Goal: Information Seeking & Learning: Check status

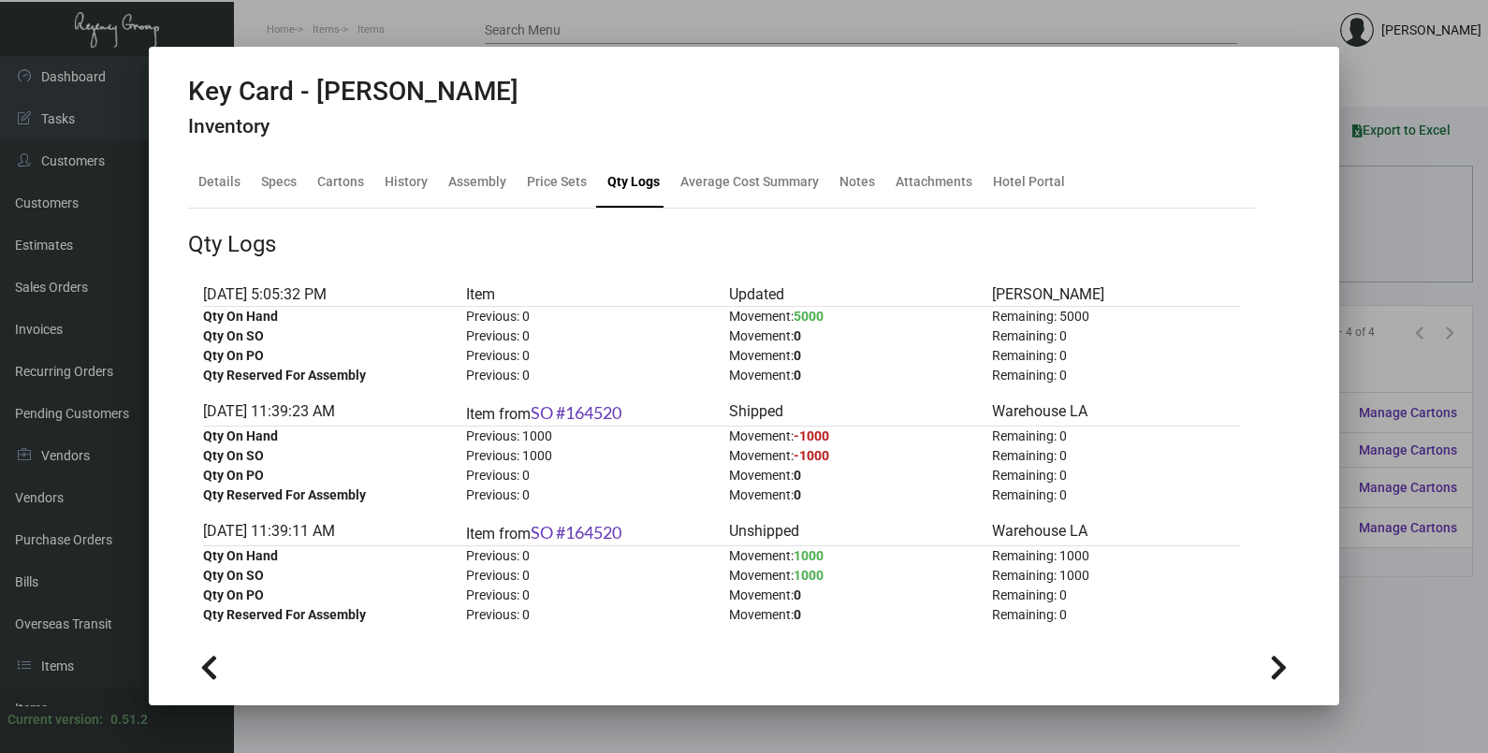
scroll to position [275, 0]
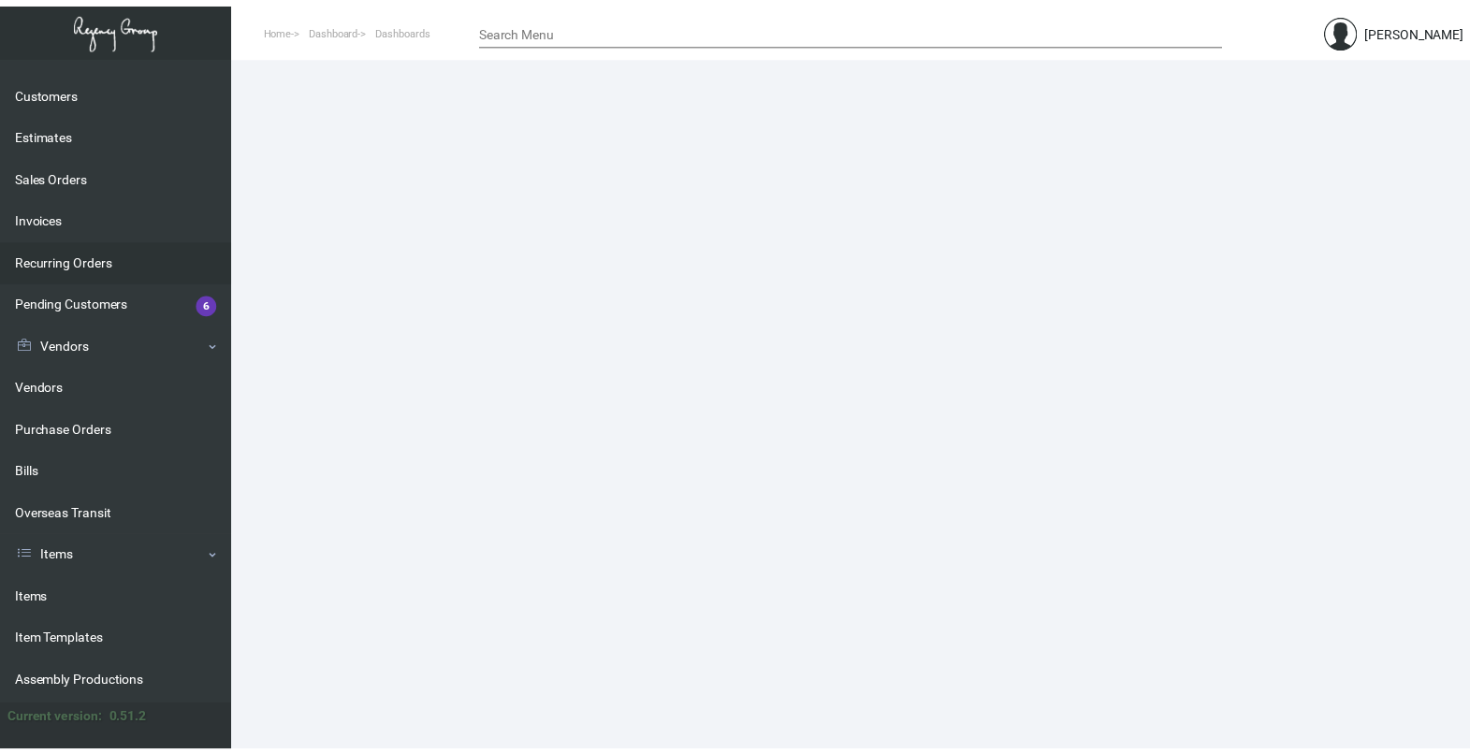
scroll to position [233, 0]
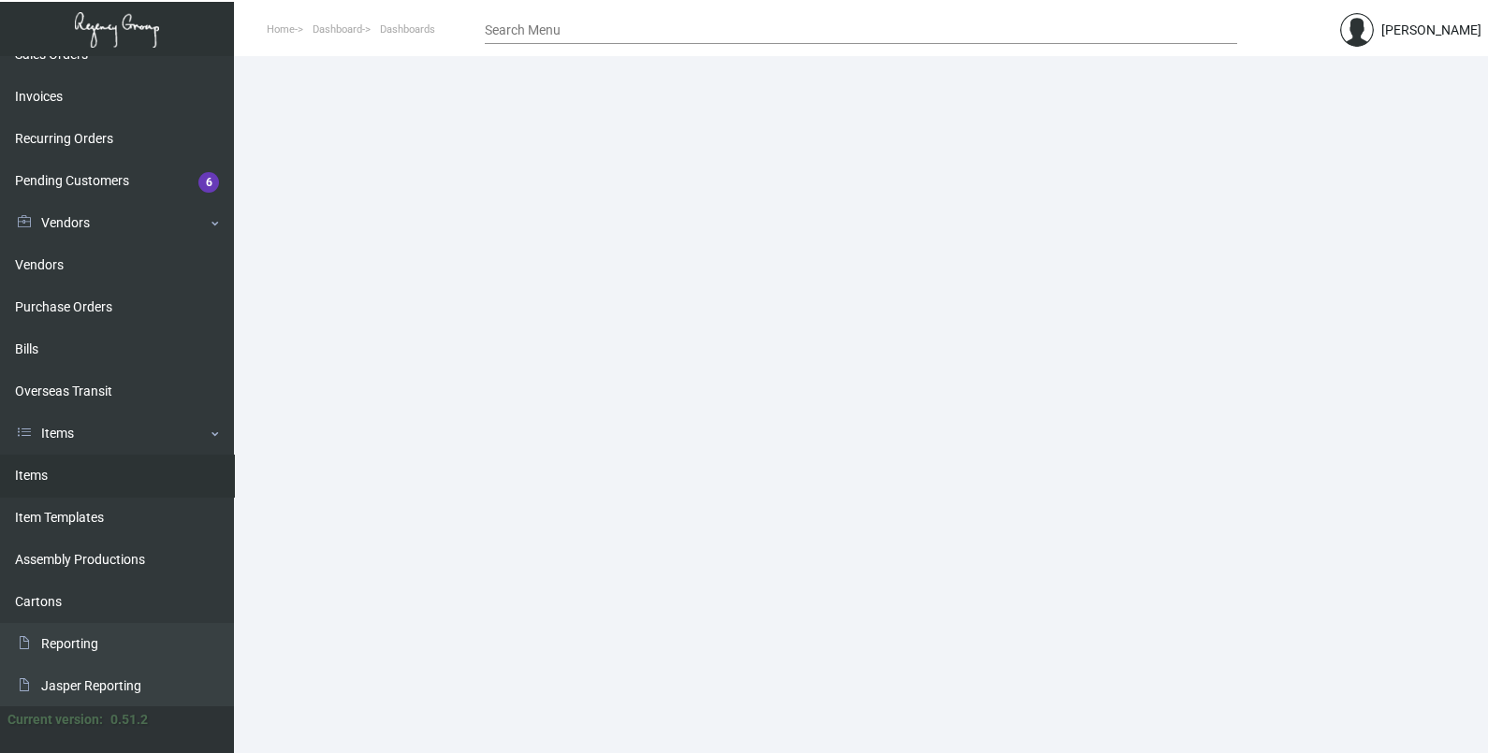
click at [94, 479] on link "Items" at bounding box center [117, 476] width 234 height 42
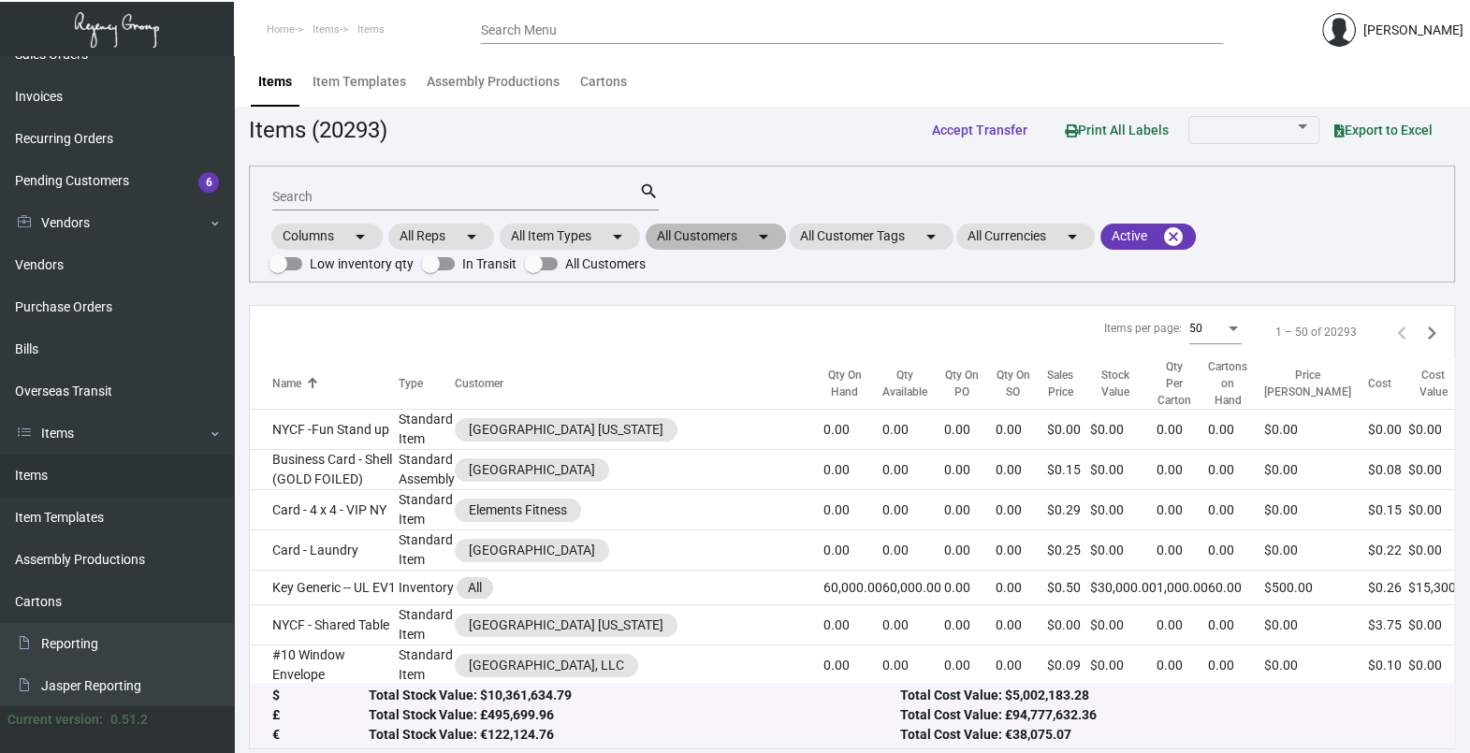
click at [738, 240] on mat-chip "All Customers arrow_drop_down" at bounding box center [716, 237] width 140 height 26
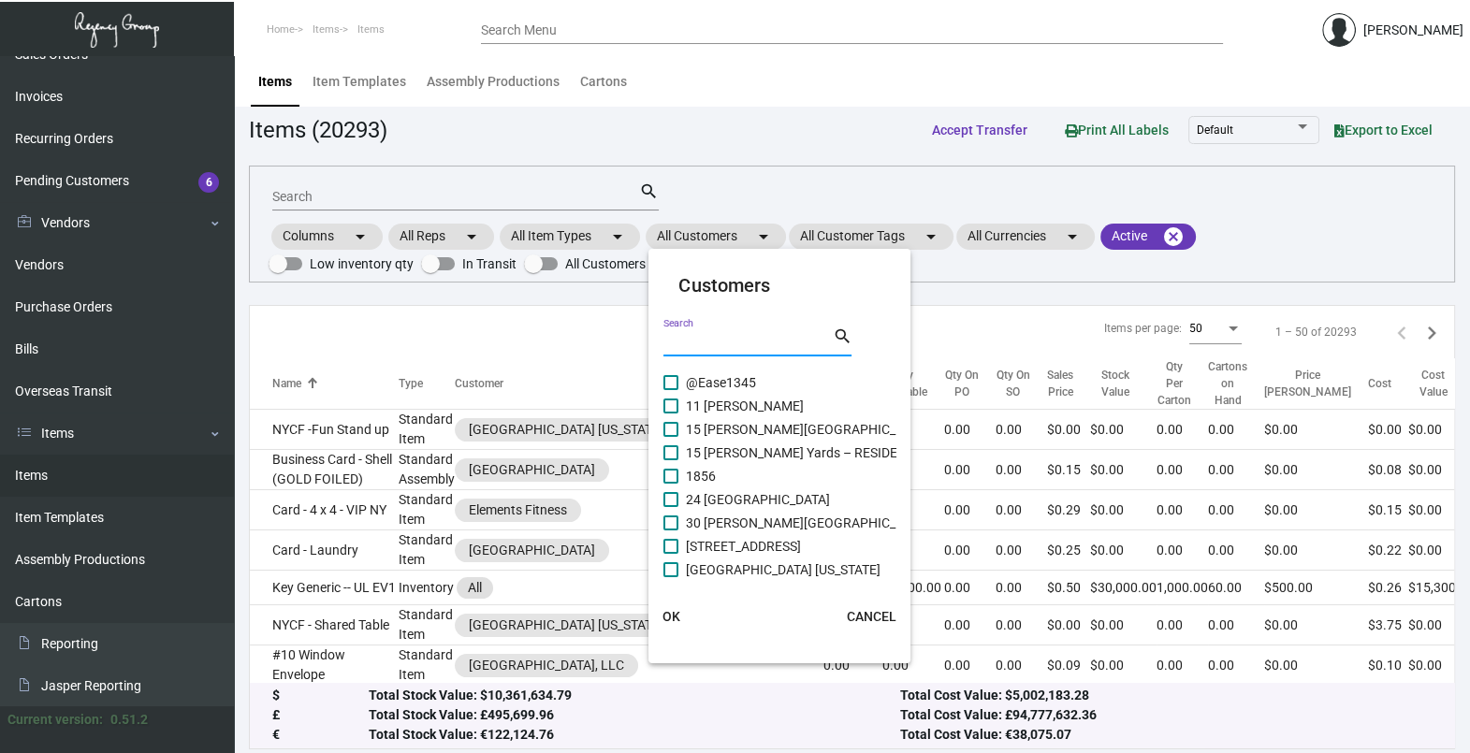
click at [732, 339] on input "Search" at bounding box center [747, 342] width 168 height 15
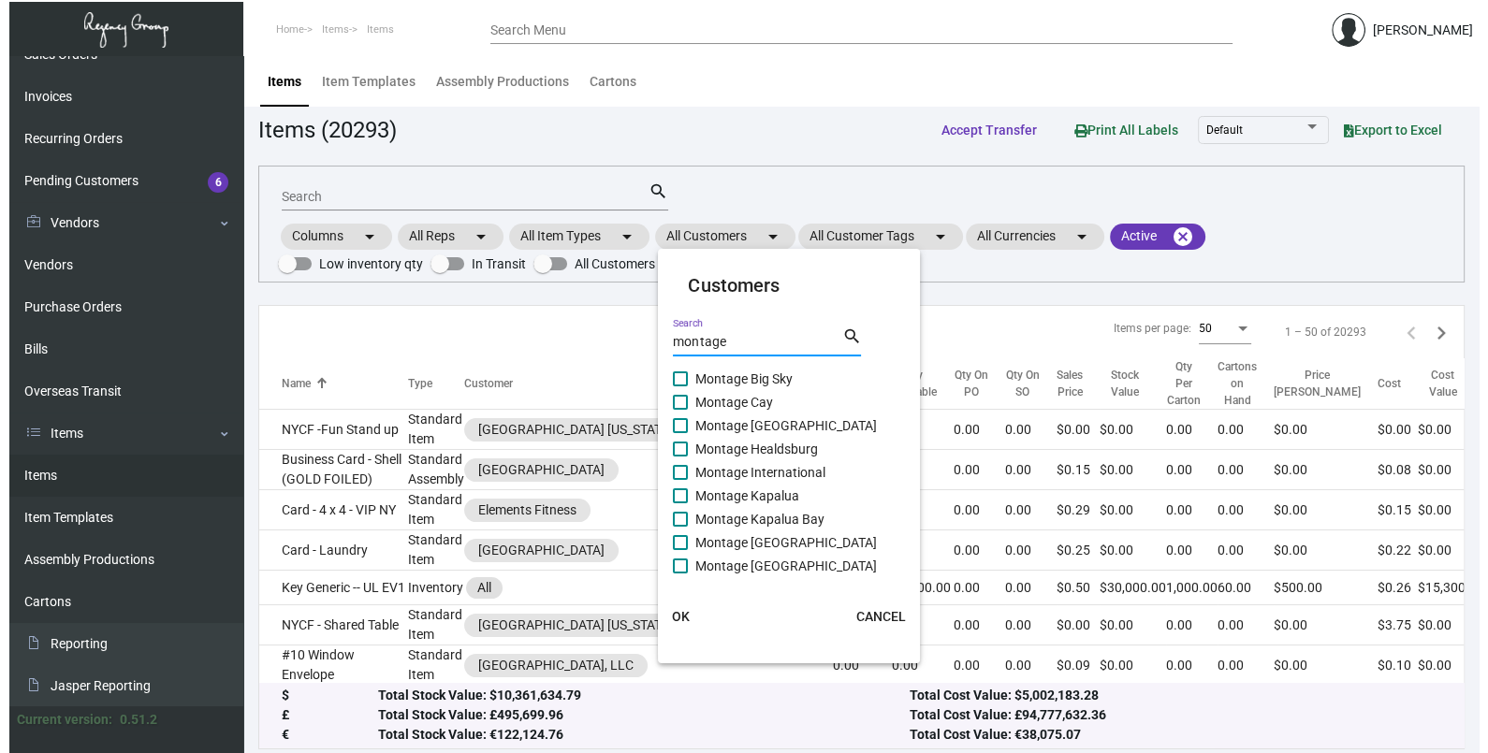
scroll to position [5, 0]
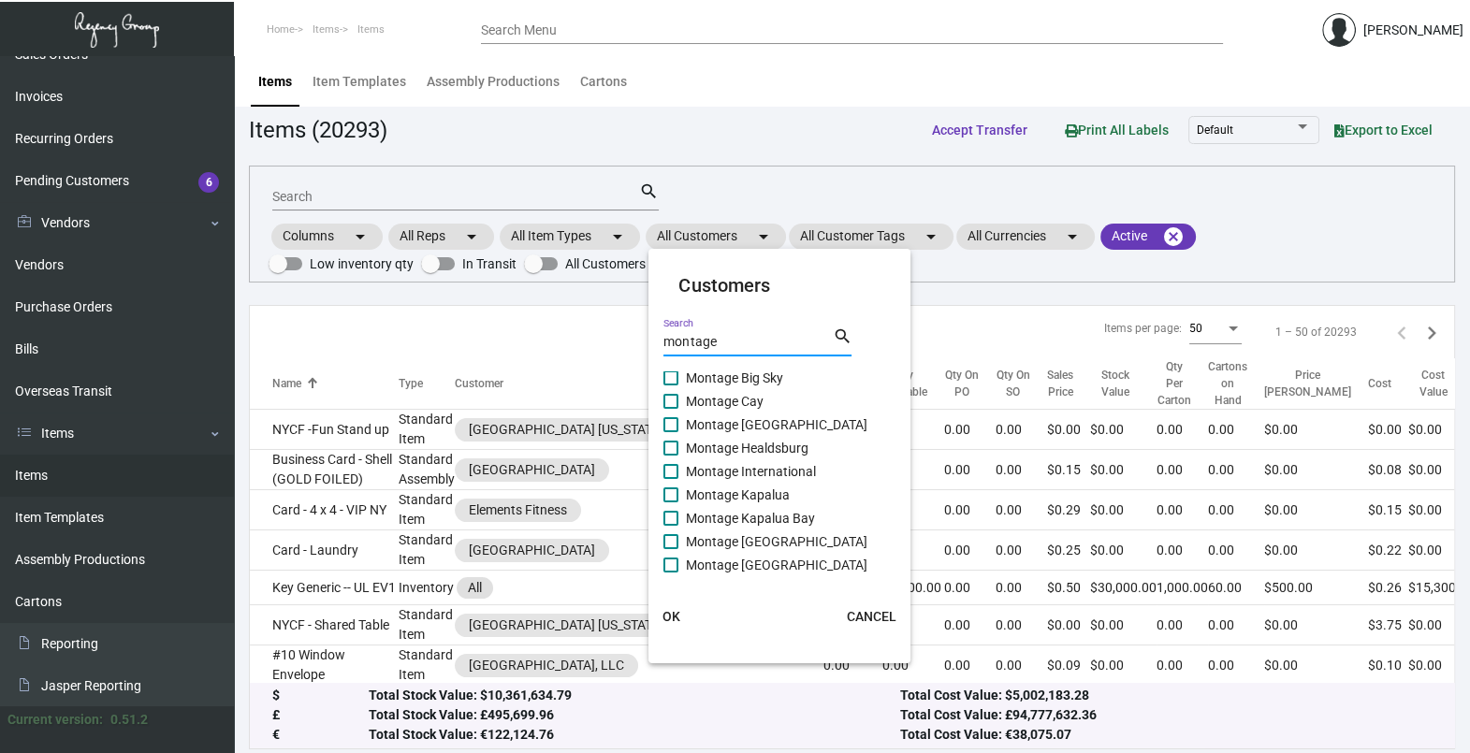
type input "montage"
click at [786, 469] on span "Montage International" at bounding box center [751, 471] width 130 height 22
click at [671, 479] on input "Montage International" at bounding box center [670, 479] width 1 height 1
checkbox input "true"
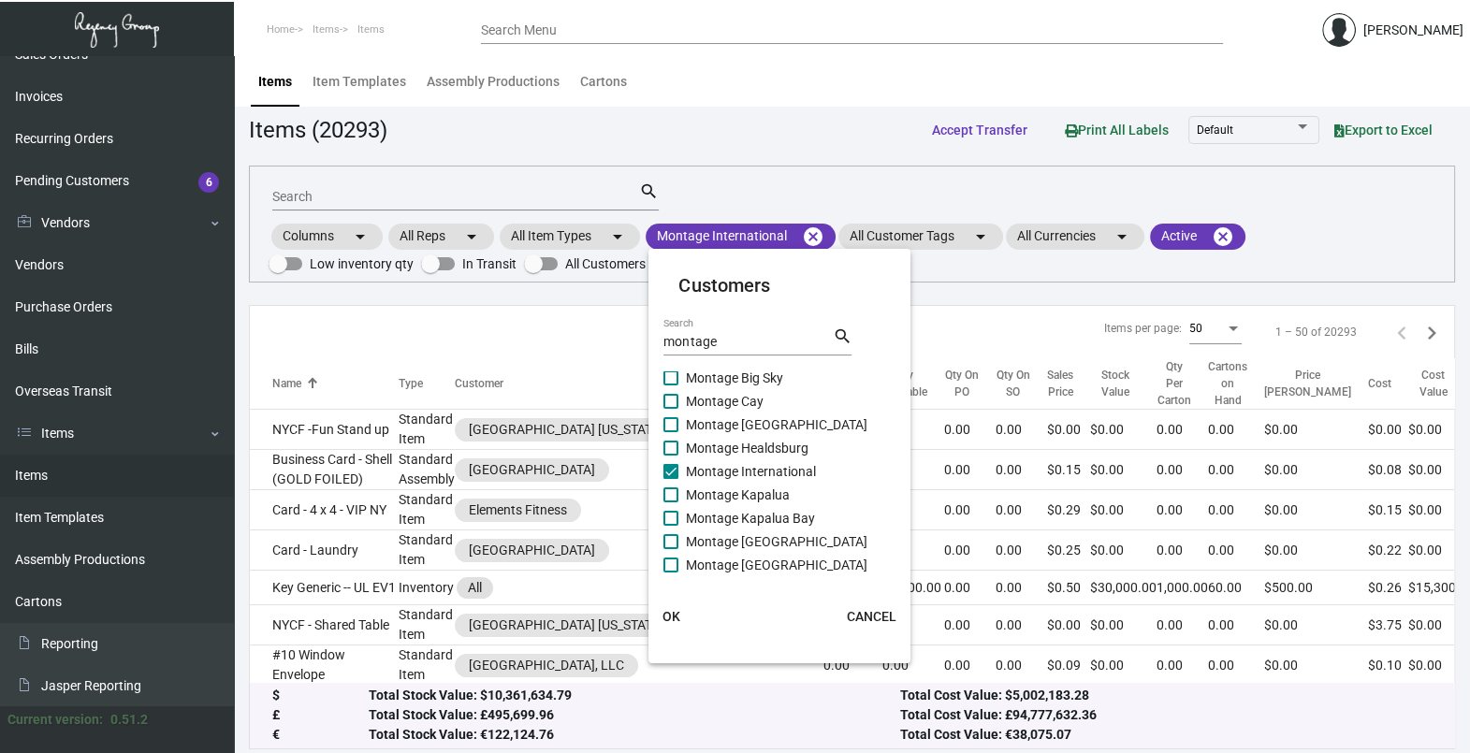
click at [676, 613] on span "OK" at bounding box center [671, 616] width 18 height 15
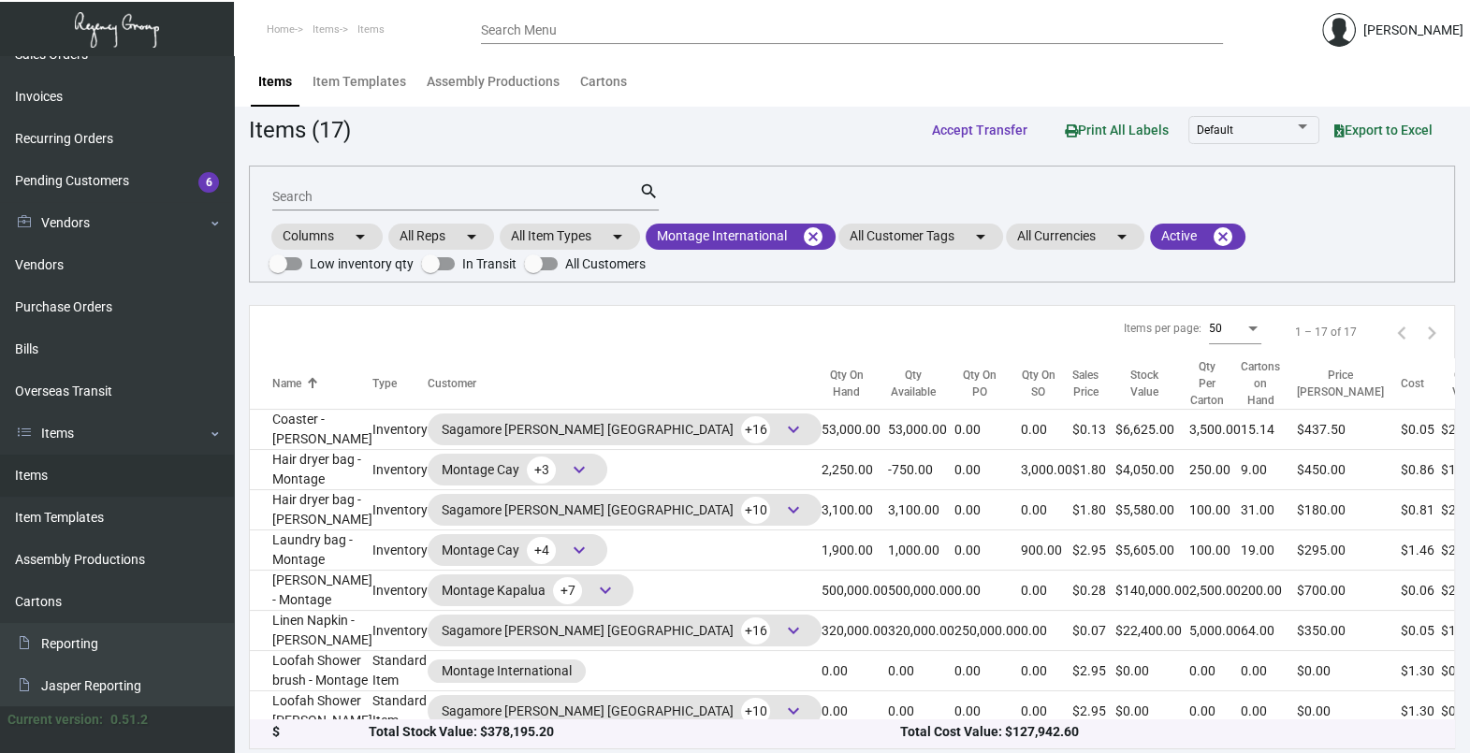
click at [338, 192] on input "Search" at bounding box center [455, 197] width 367 height 15
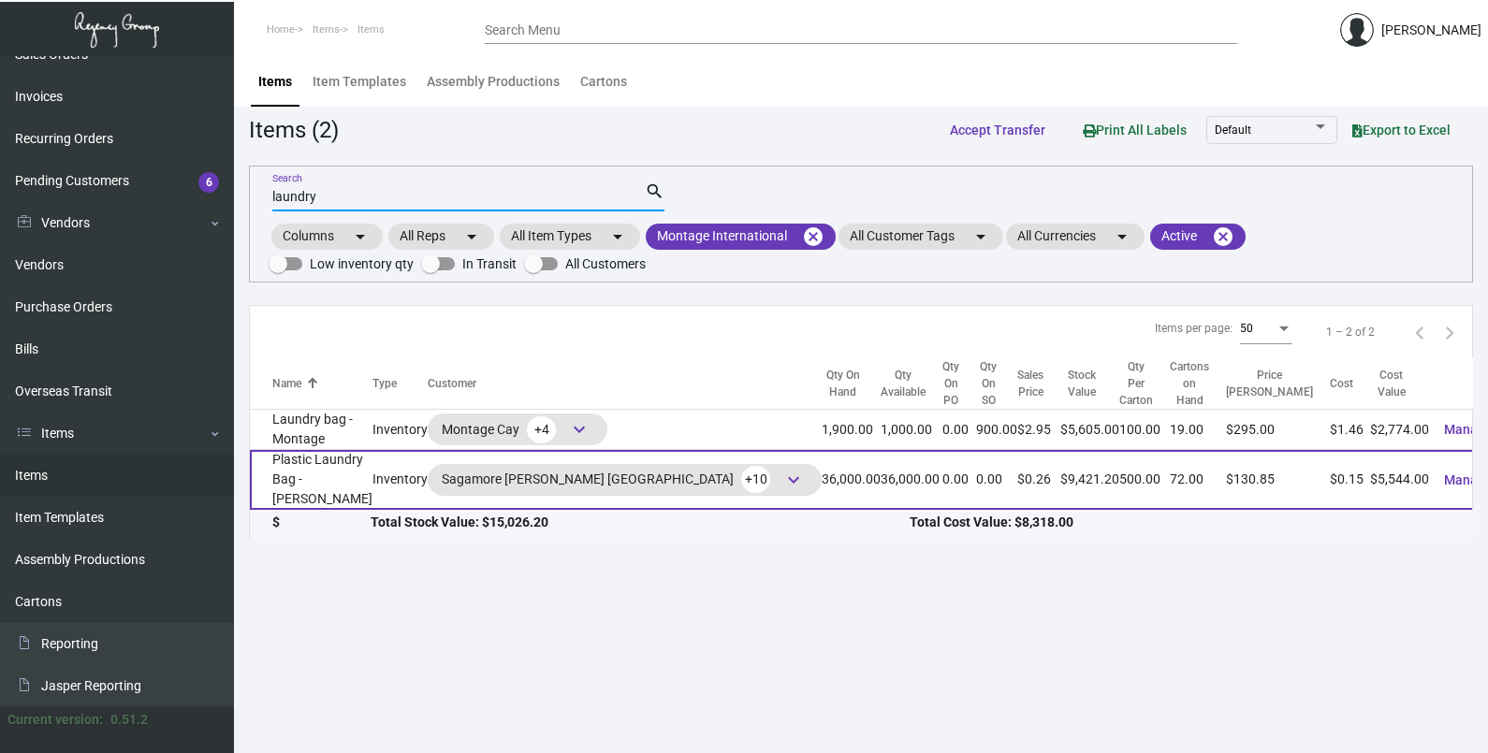
type input "laundry"
click at [364, 478] on td "Plastic Laundry Bag - [PERSON_NAME]" at bounding box center [311, 480] width 123 height 60
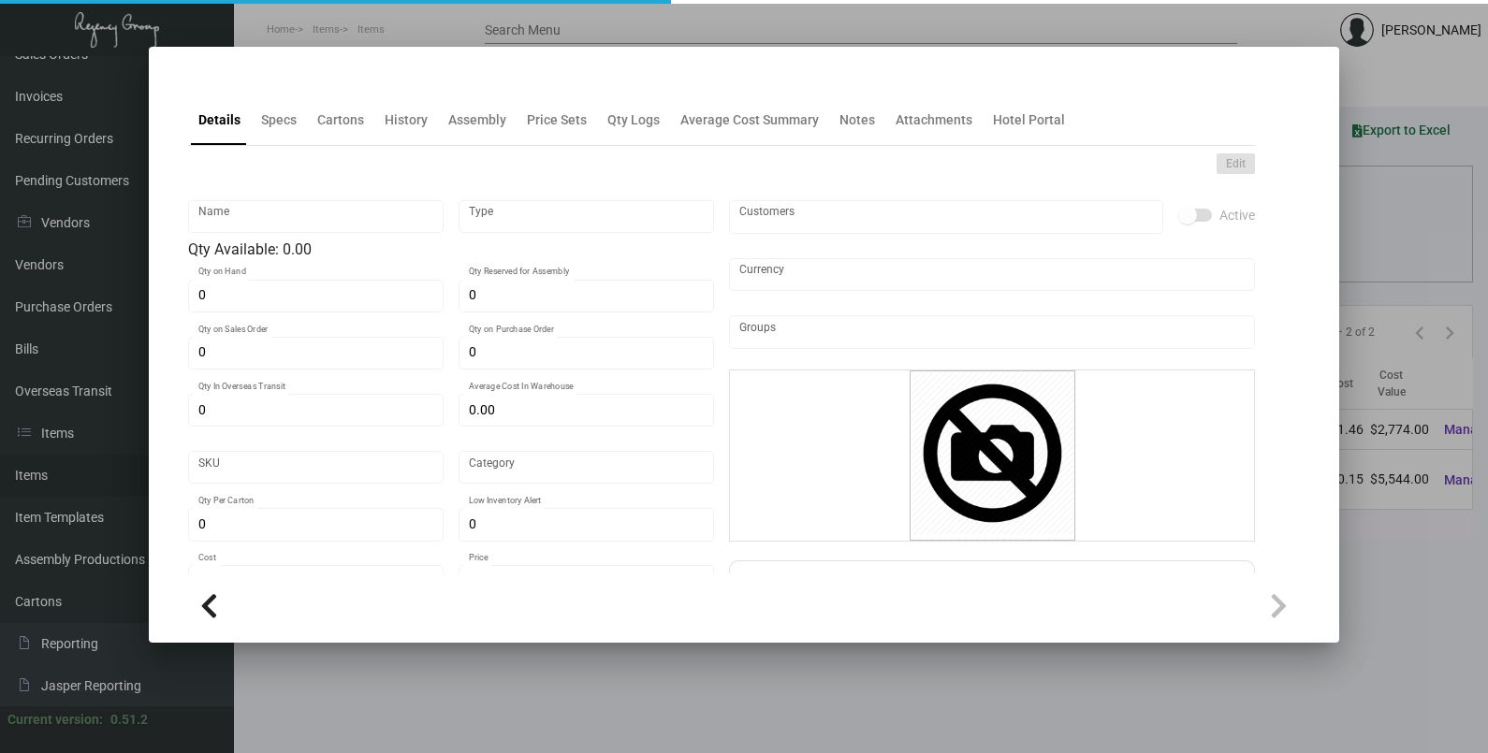
type input "Plastic Laundry Bag - [PERSON_NAME]"
type input "Inventory"
type input "36,000"
type input "$ 6.468"
type input "Inventory"
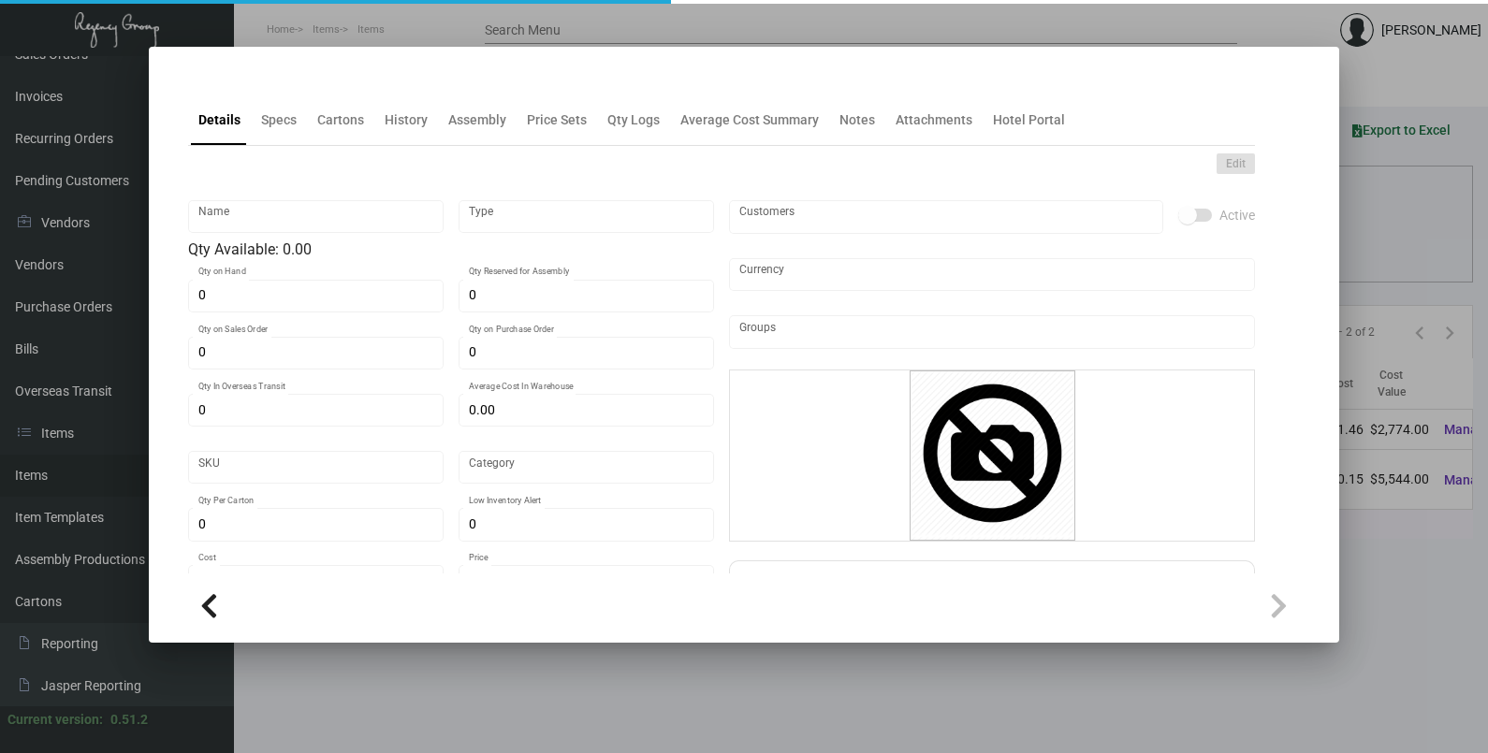
type input "500"
type input "$ 0.154"
type input "$ 0.2617"
checkbox input "true"
type input "United States Dollar $"
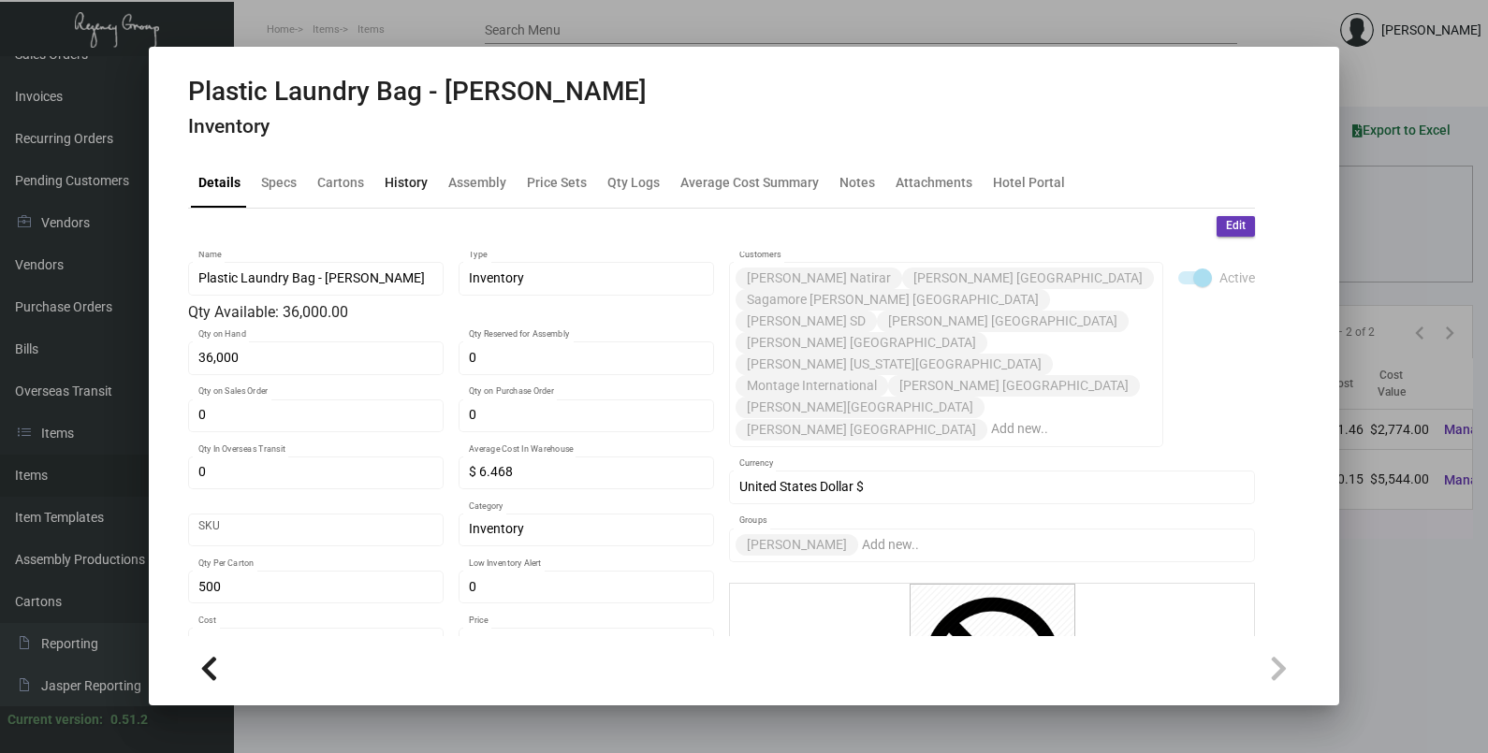
click at [398, 175] on div "History" at bounding box center [406, 182] width 43 height 20
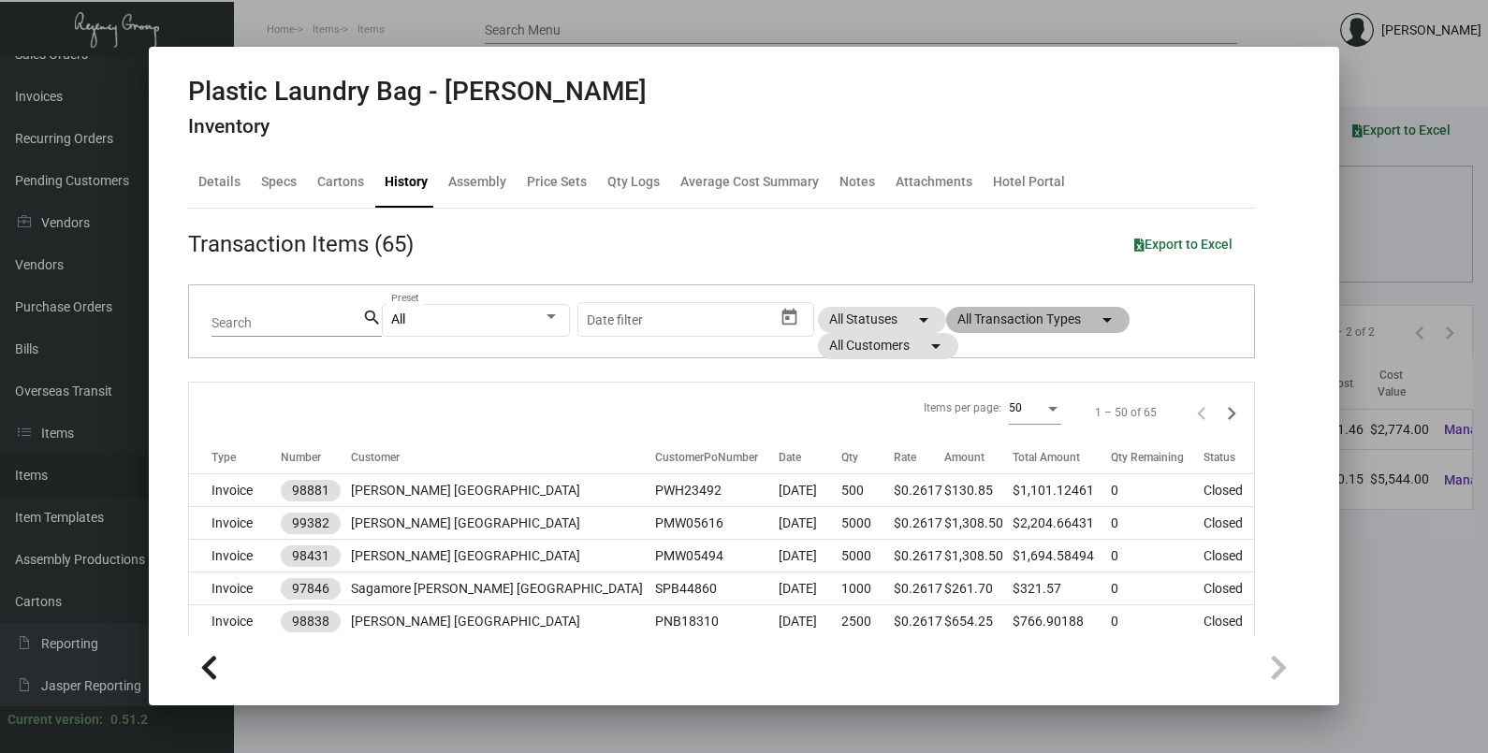
click at [1064, 327] on mat-chip "All Transaction Types arrow_drop_down" at bounding box center [1037, 320] width 183 height 26
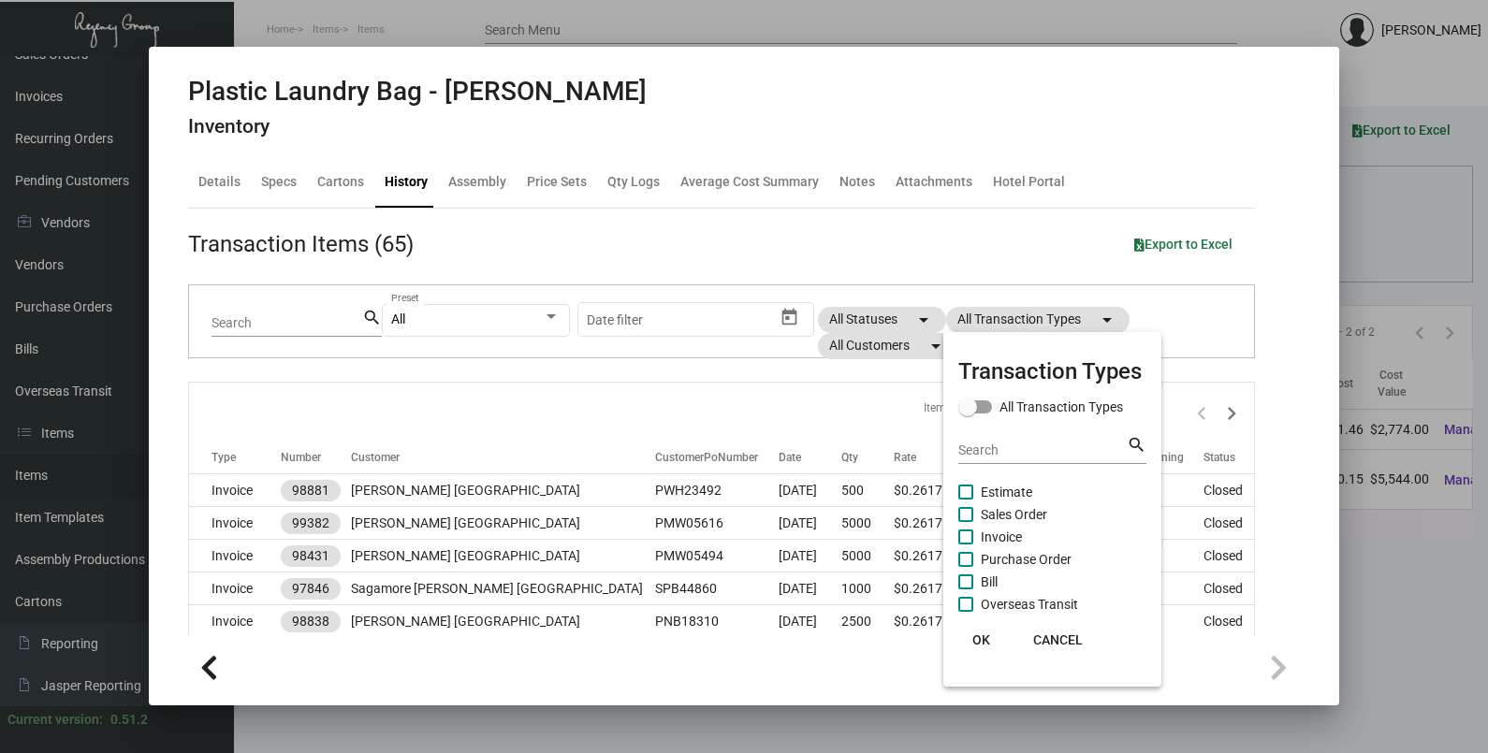
click at [1017, 559] on span "Purchase Order" at bounding box center [1026, 559] width 91 height 22
click at [966, 567] on input "Purchase Order" at bounding box center [965, 567] width 1 height 1
checkbox input "true"
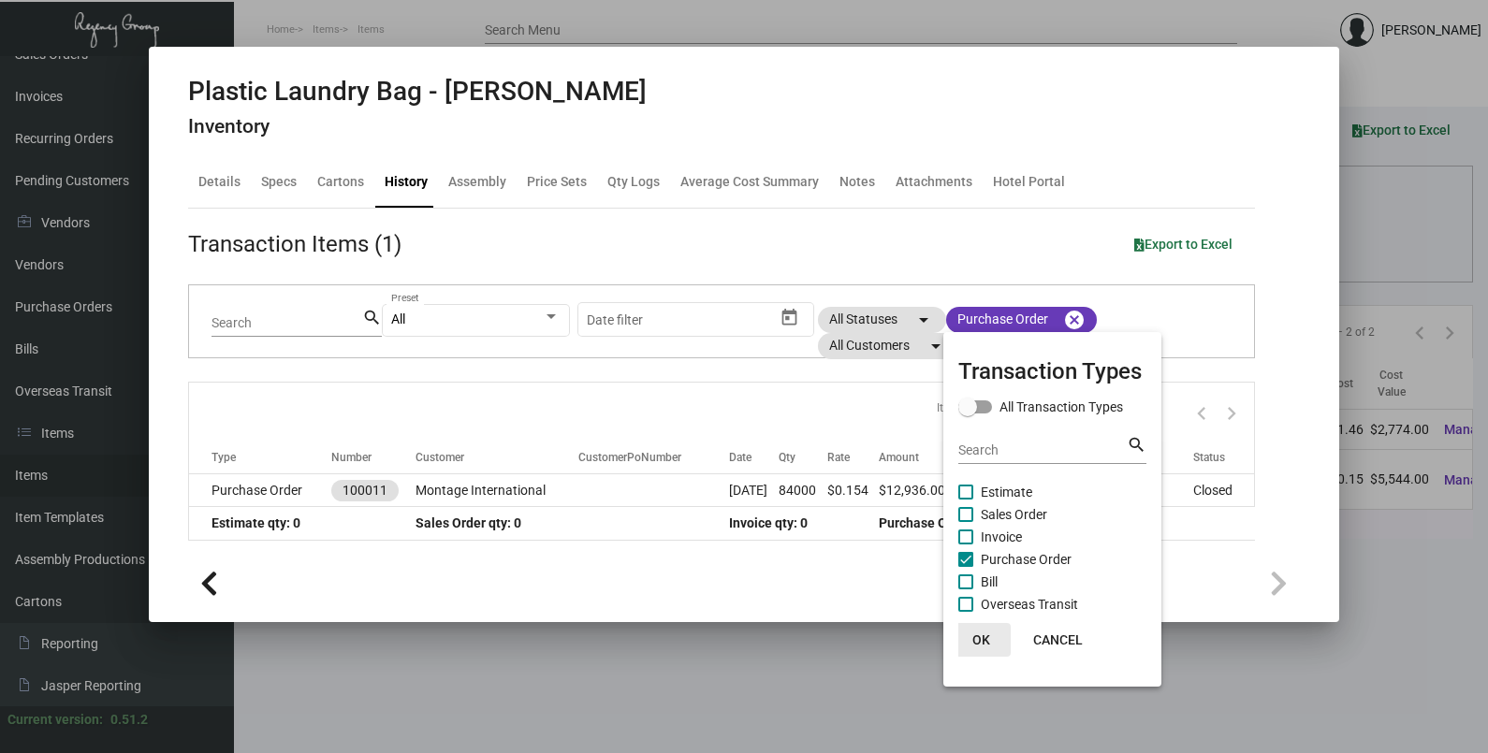
click at [980, 627] on button "OK" at bounding box center [981, 640] width 60 height 34
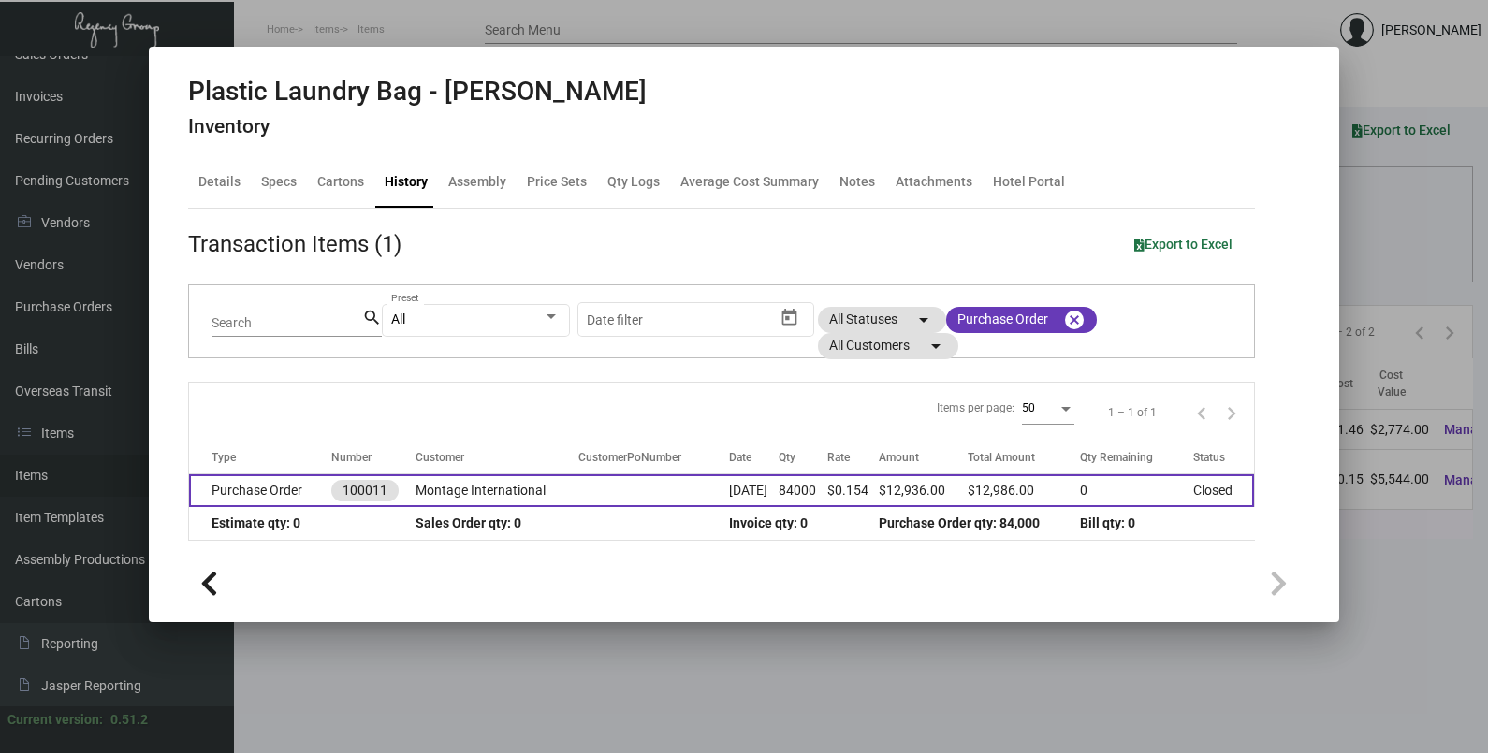
click at [606, 492] on td at bounding box center [653, 490] width 150 height 33
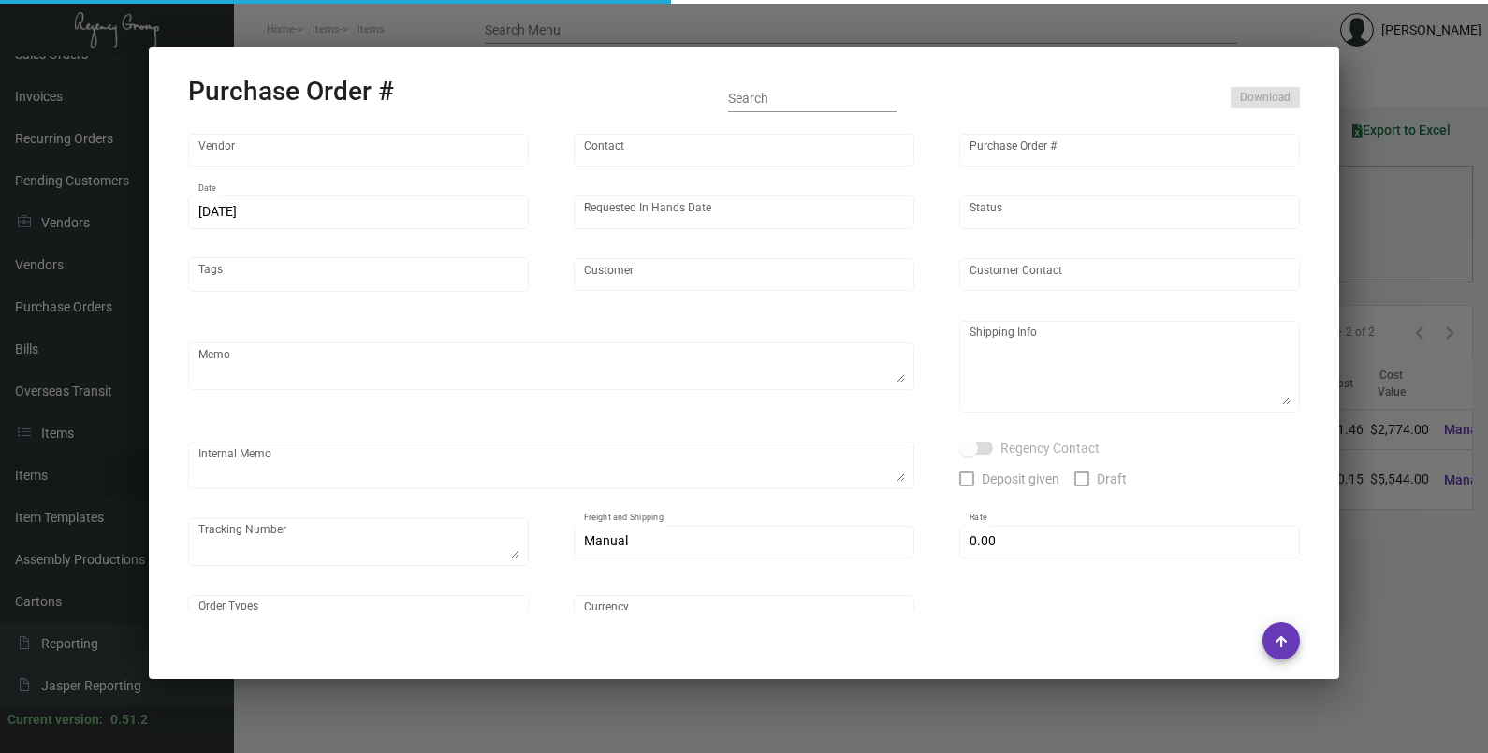
type input "POLY-PAK INDUSTRIES"
type input "[PERSON_NAME]"
type input "100011"
type input "[DATE]"
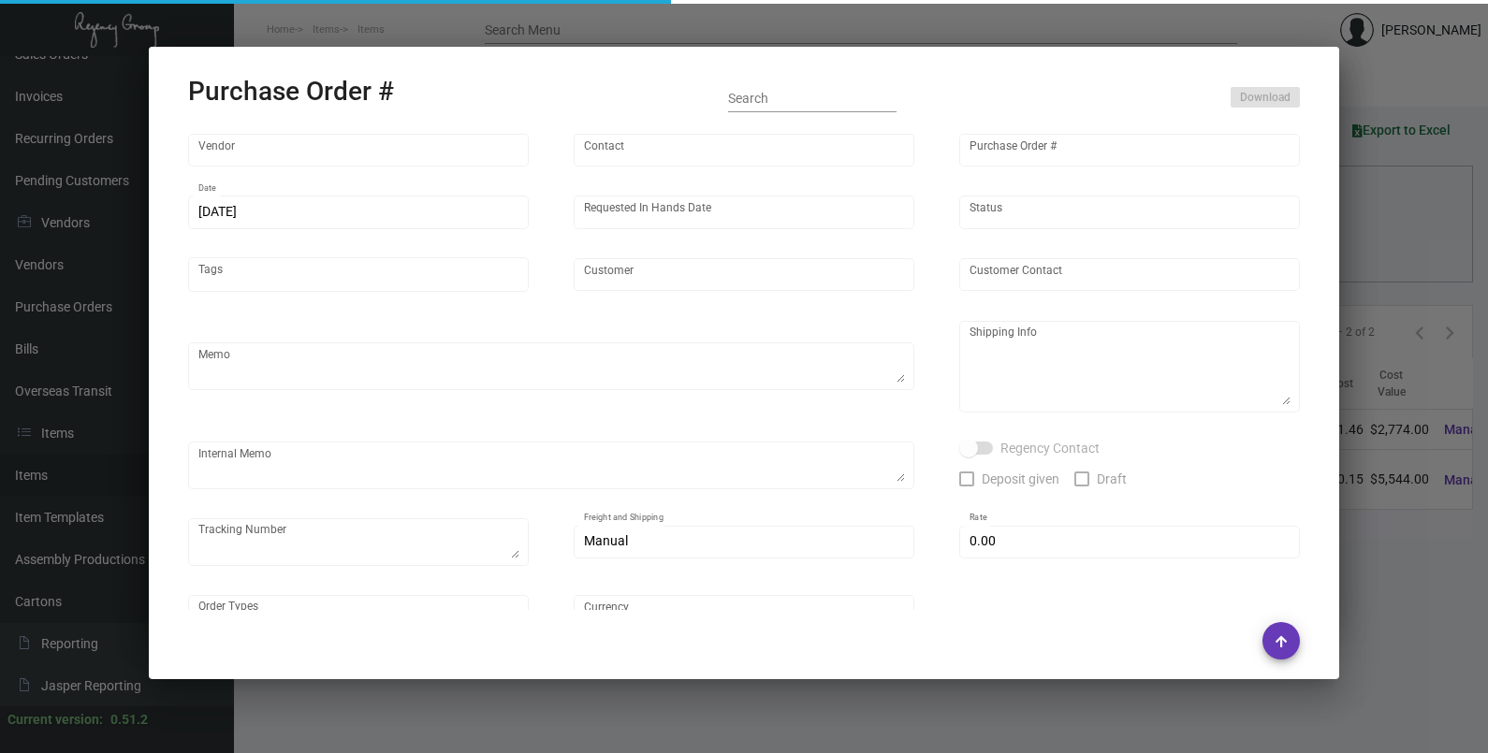
type input "Montage International"
type textarea "Please confirm freight costs before shipping."
type textarea "Regency Group LA [STREET_ADDRESS]"
type textarea "9/19 - 4 pallets, Fast Fre9ight- clearlane trans $1,050.00 - 113477"
checkbox input "true"
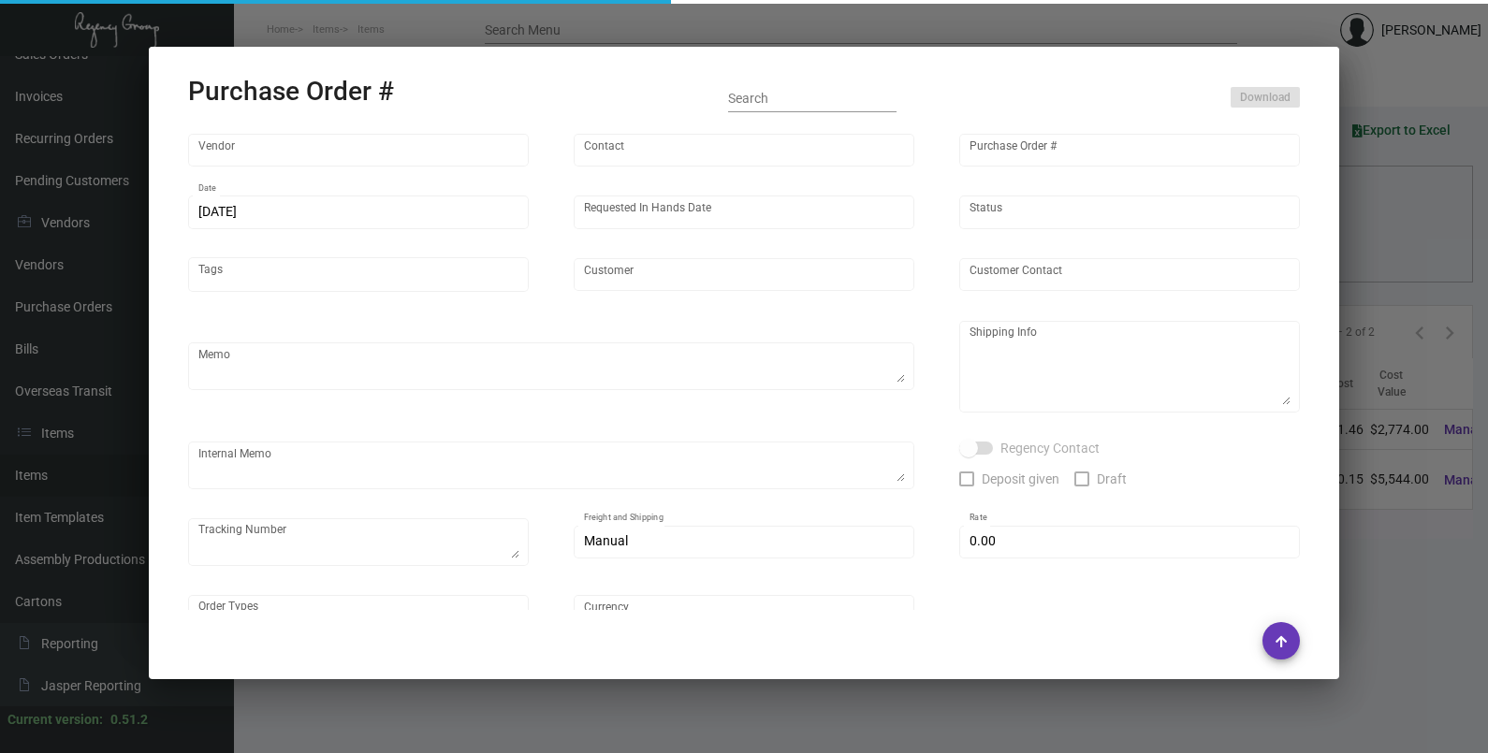
type input "$ 0.00"
type input "United States Dollar $"
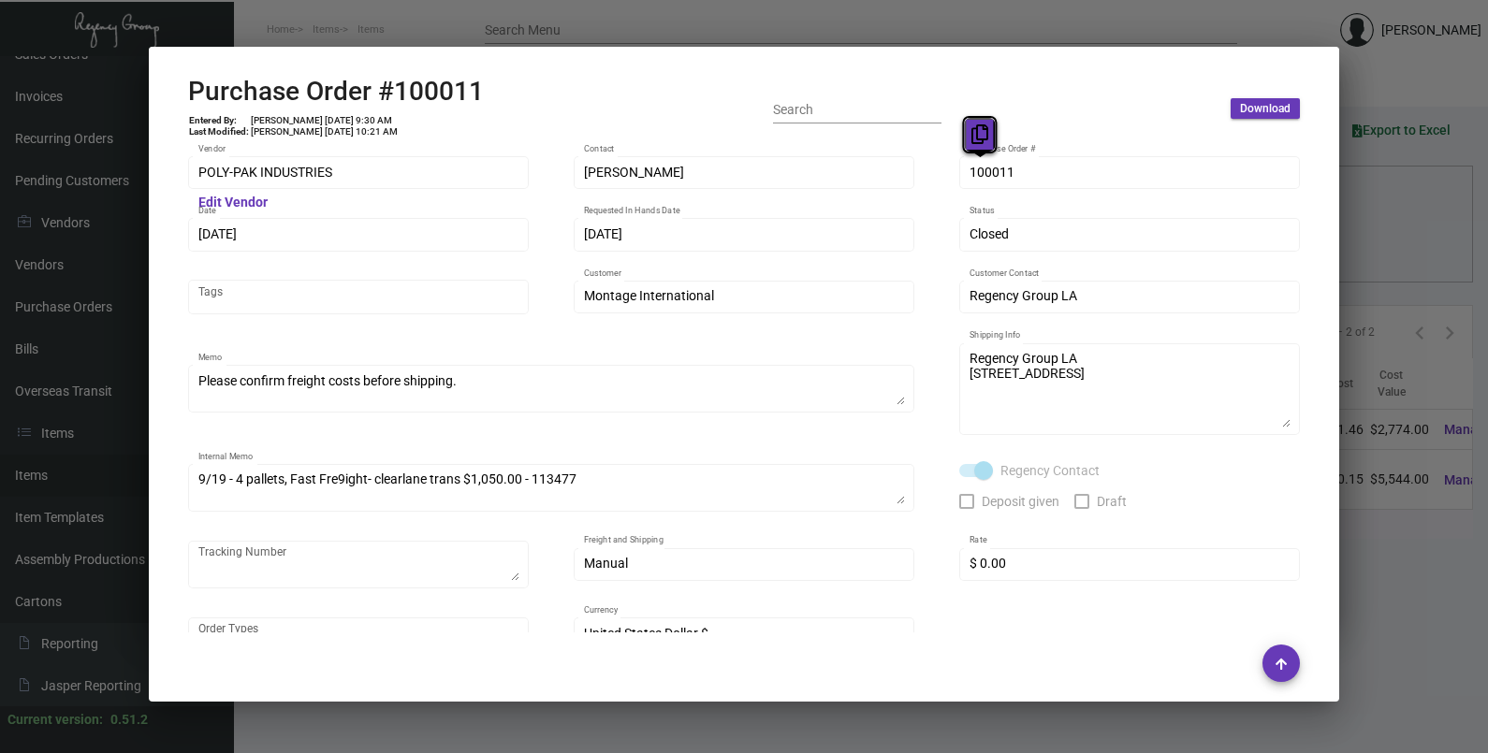
drag, startPoint x: 979, startPoint y: 176, endPoint x: 977, endPoint y: 127, distance: 48.7
click at [977, 127] on icon at bounding box center [979, 134] width 17 height 20
drag, startPoint x: 231, startPoint y: 239, endPoint x: 230, endPoint y: 198, distance: 40.2
click at [230, 198] on icon at bounding box center [230, 197] width 17 height 20
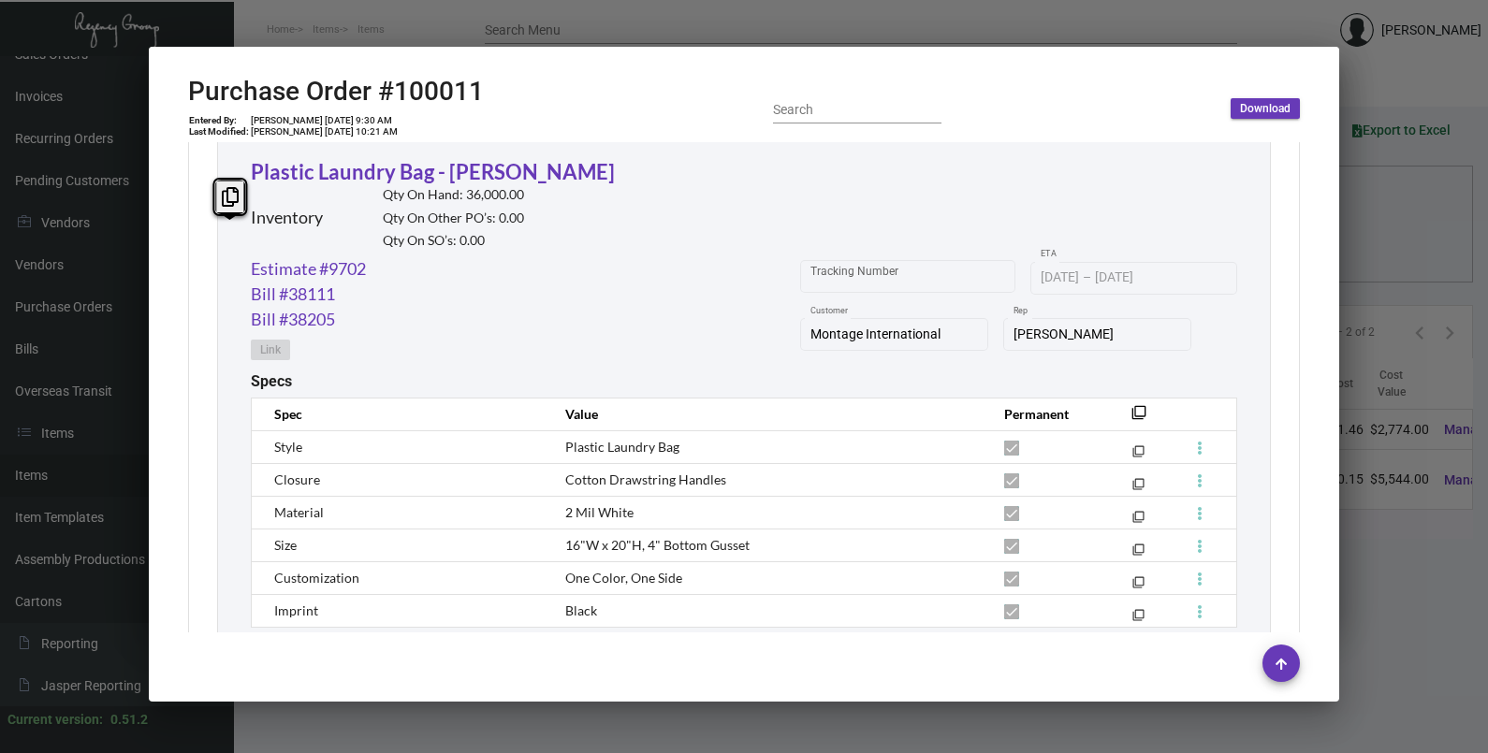
scroll to position [1052, 0]
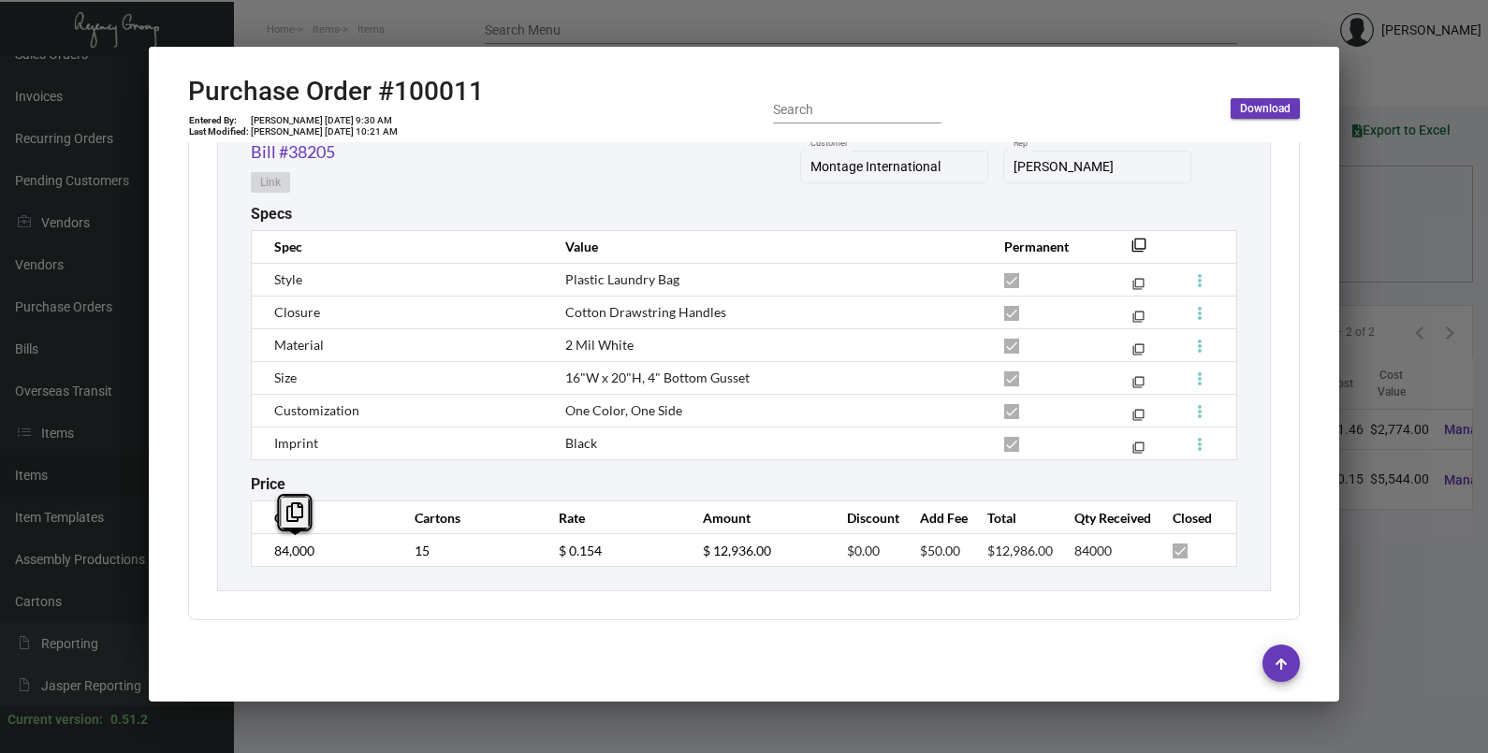
click at [257, 541] on td "84,000" at bounding box center [324, 550] width 144 height 33
click at [545, 555] on td "$ 0.154" at bounding box center [612, 550] width 144 height 33
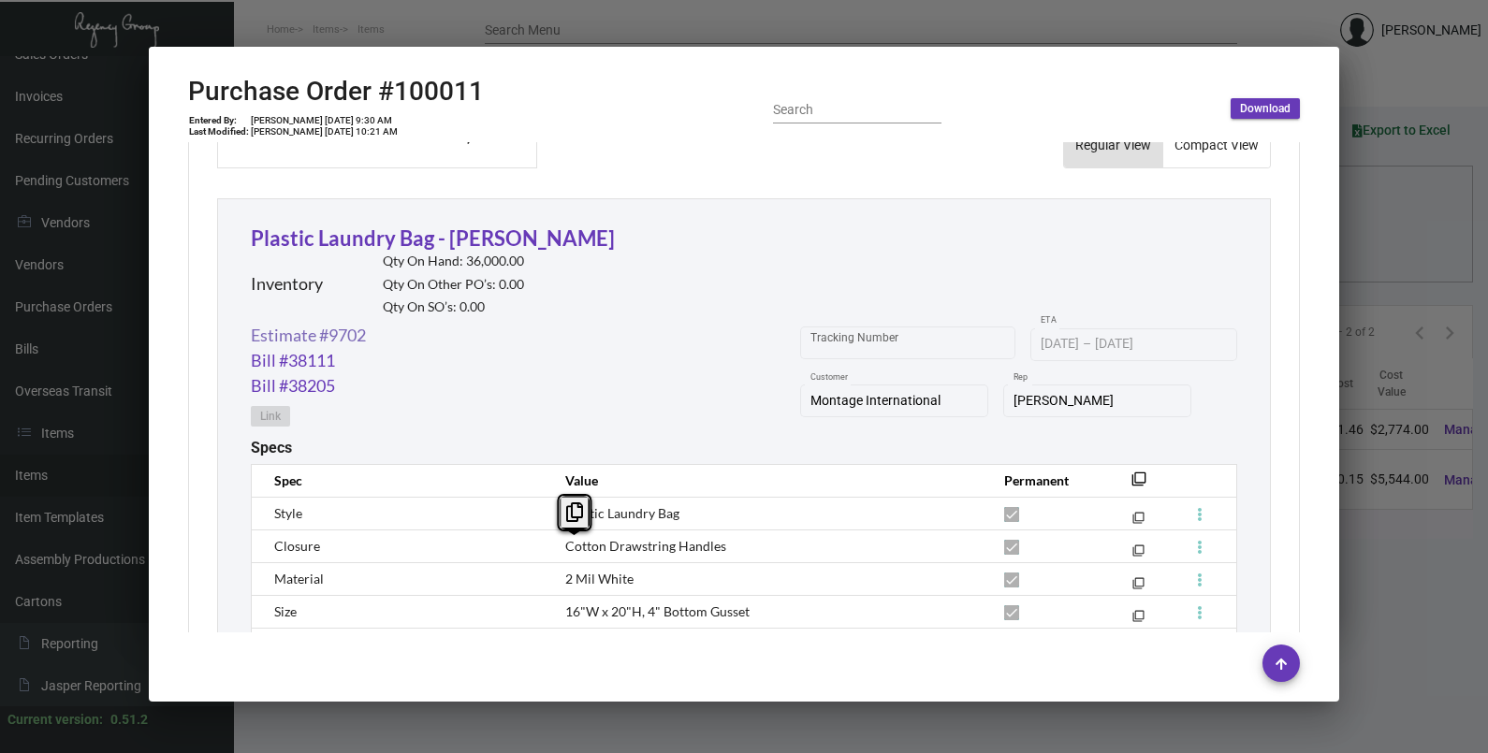
click at [351, 337] on link "Estimate #9702" at bounding box center [308, 335] width 115 height 25
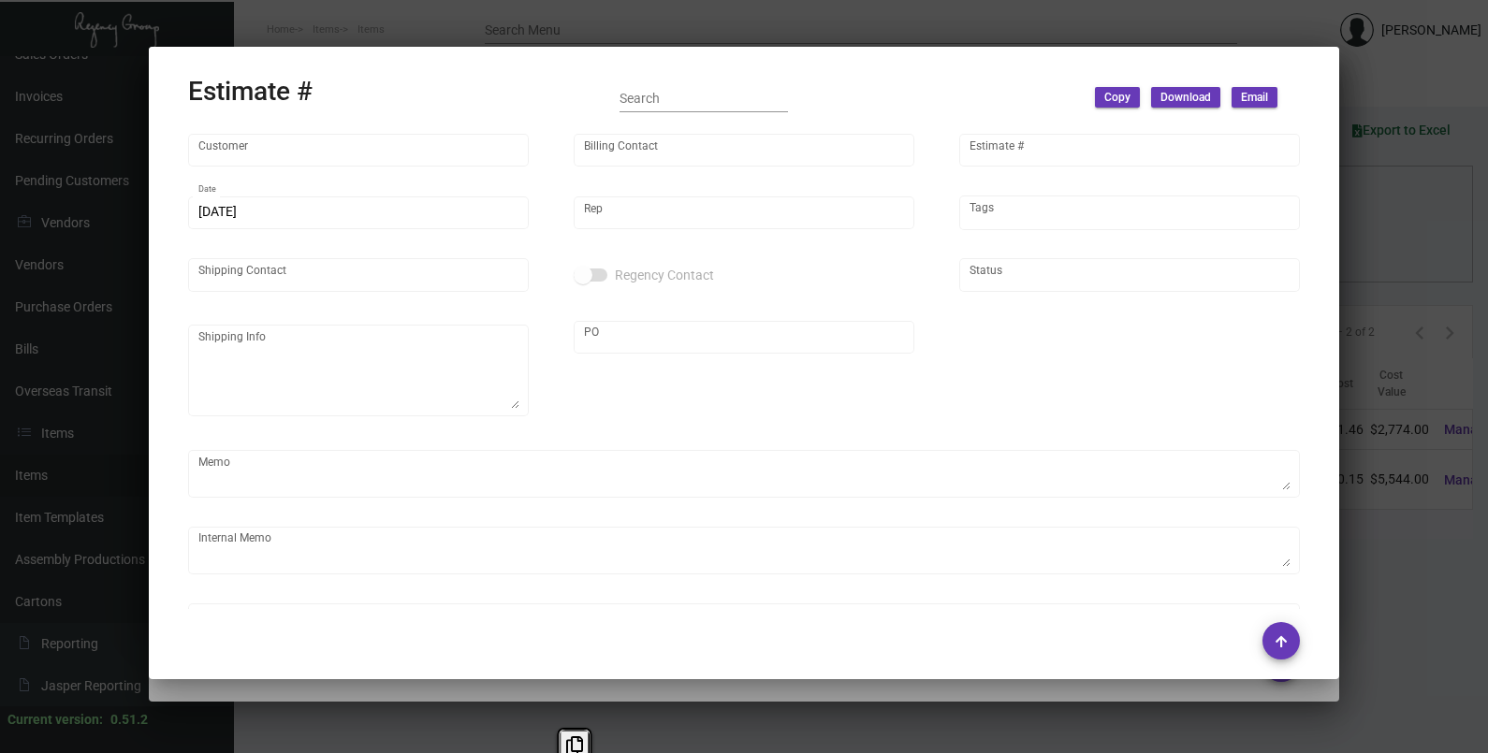
type input "Montage International"
type input "Accounts Payable"
type input "9702"
type input "[DATE]"
type input "[PERSON_NAME]"
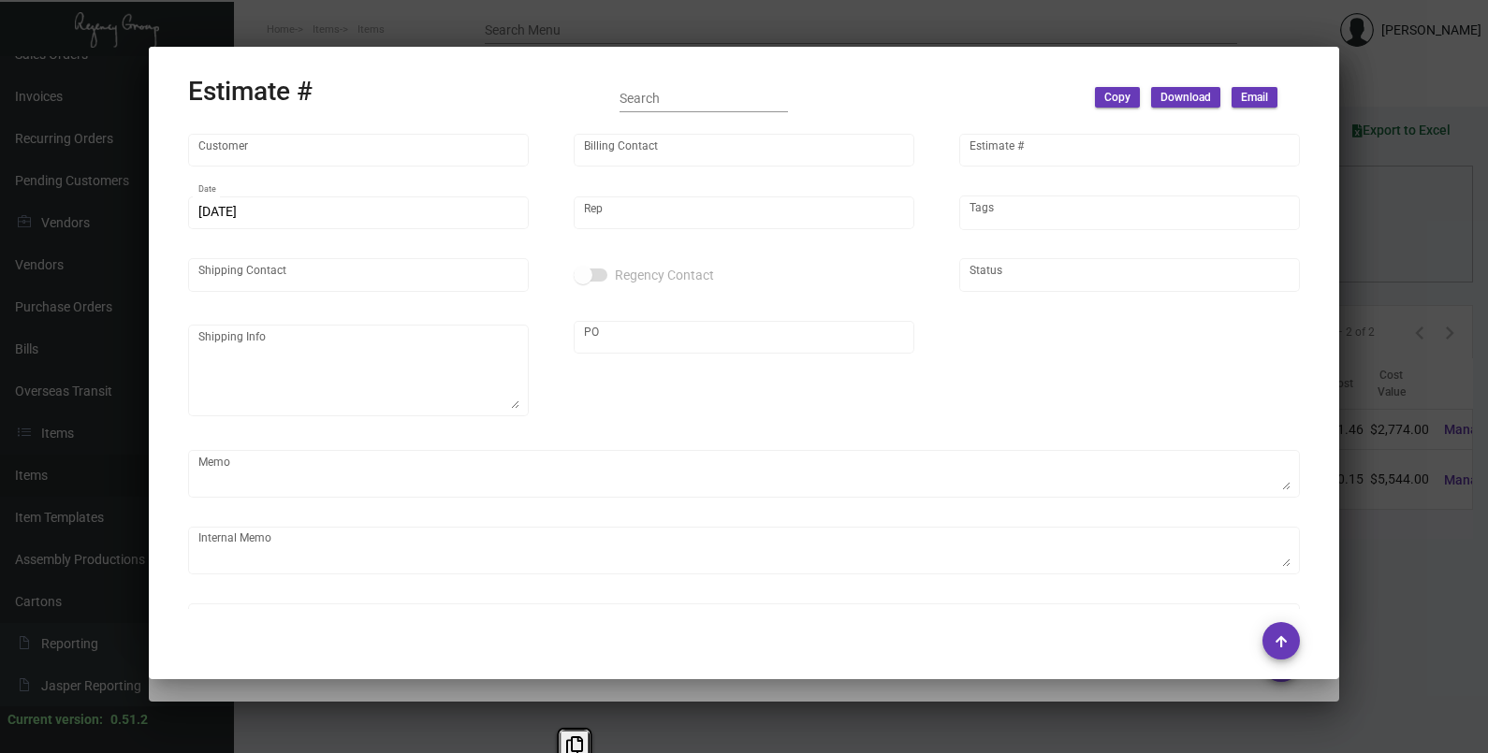
type input "[PERSON_NAME]"
type textarea "Montage International - [PERSON_NAME] [STREET_ADDRESS]"
type input "United States Dollar $"
type input "$ 0.00"
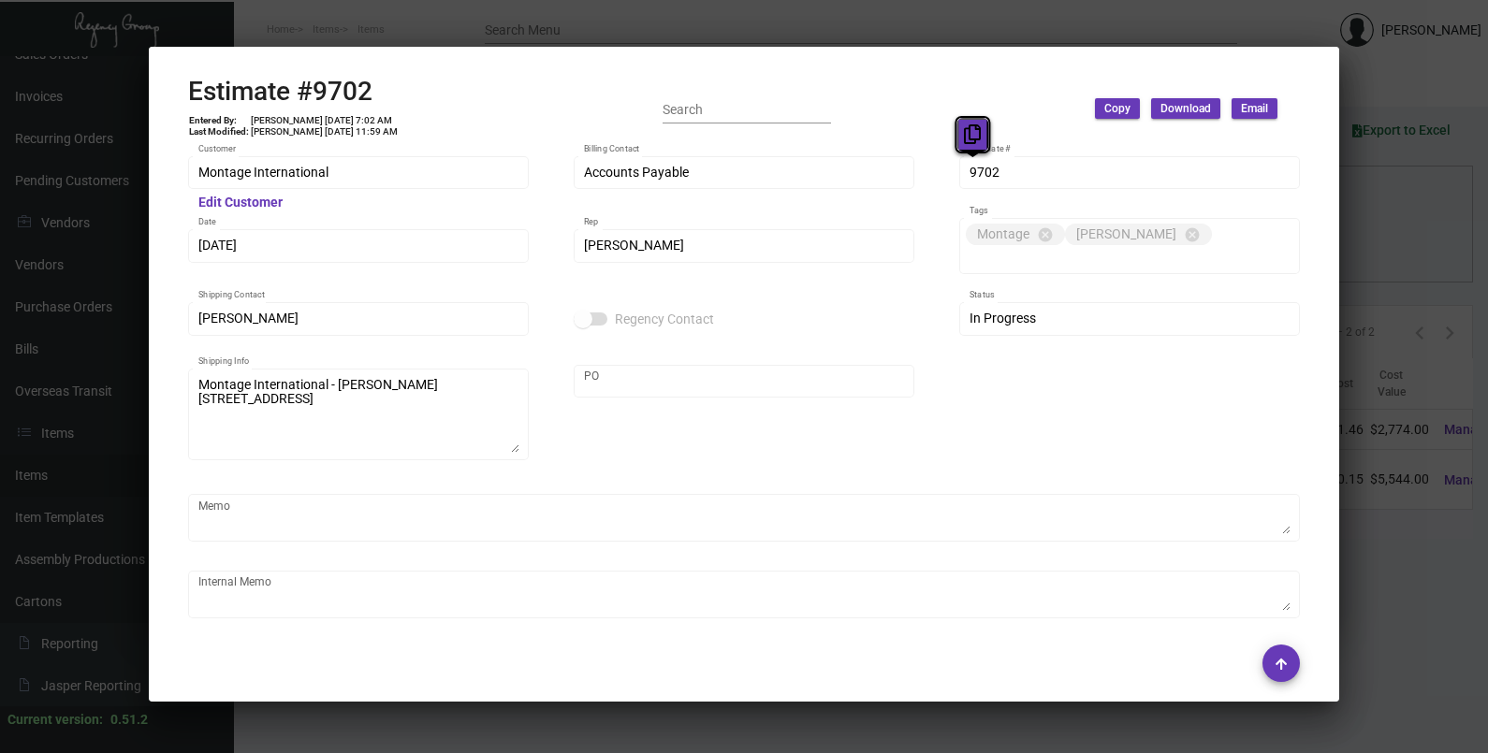
drag, startPoint x: 982, startPoint y: 167, endPoint x: 971, endPoint y: 139, distance: 29.4
click at [971, 139] on icon at bounding box center [972, 134] width 17 height 20
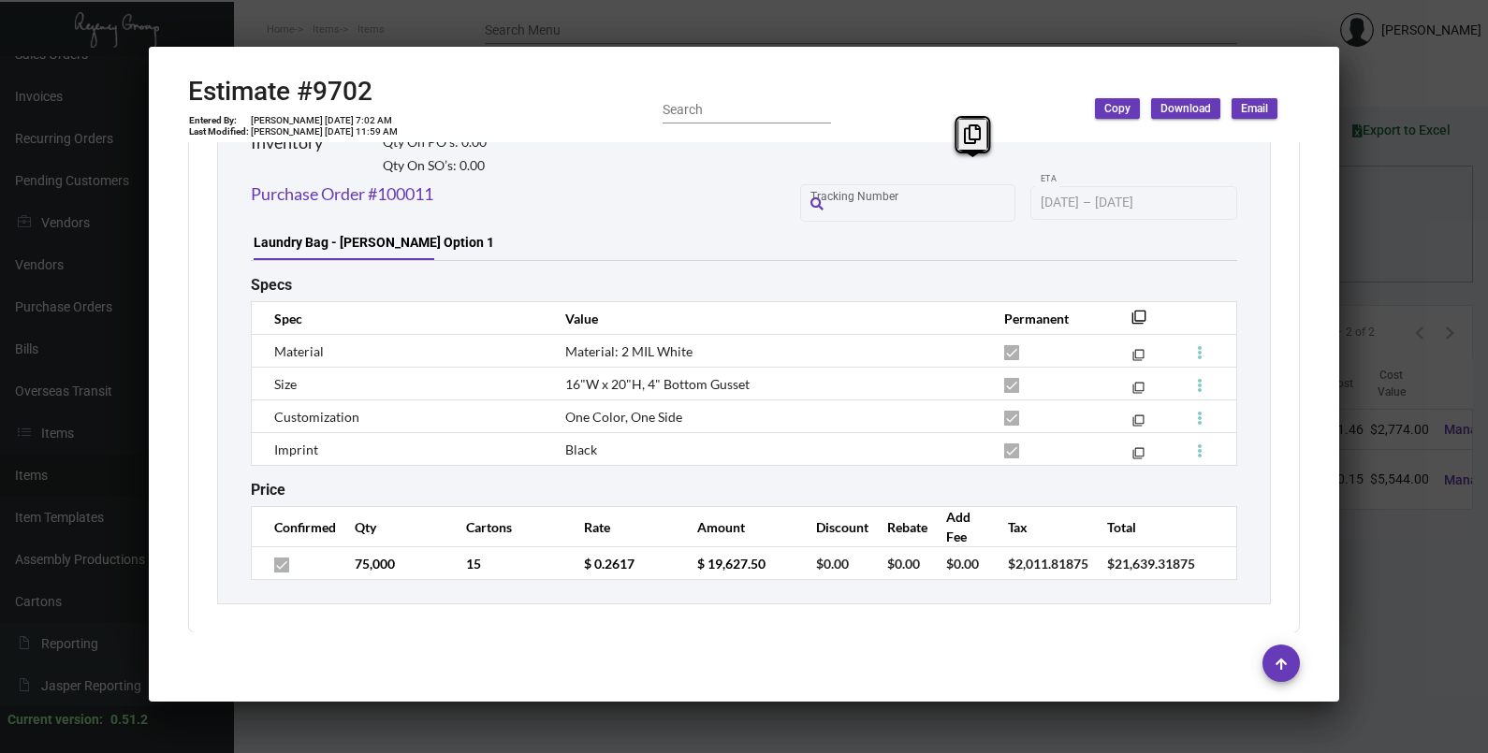
scroll to position [3437, 0]
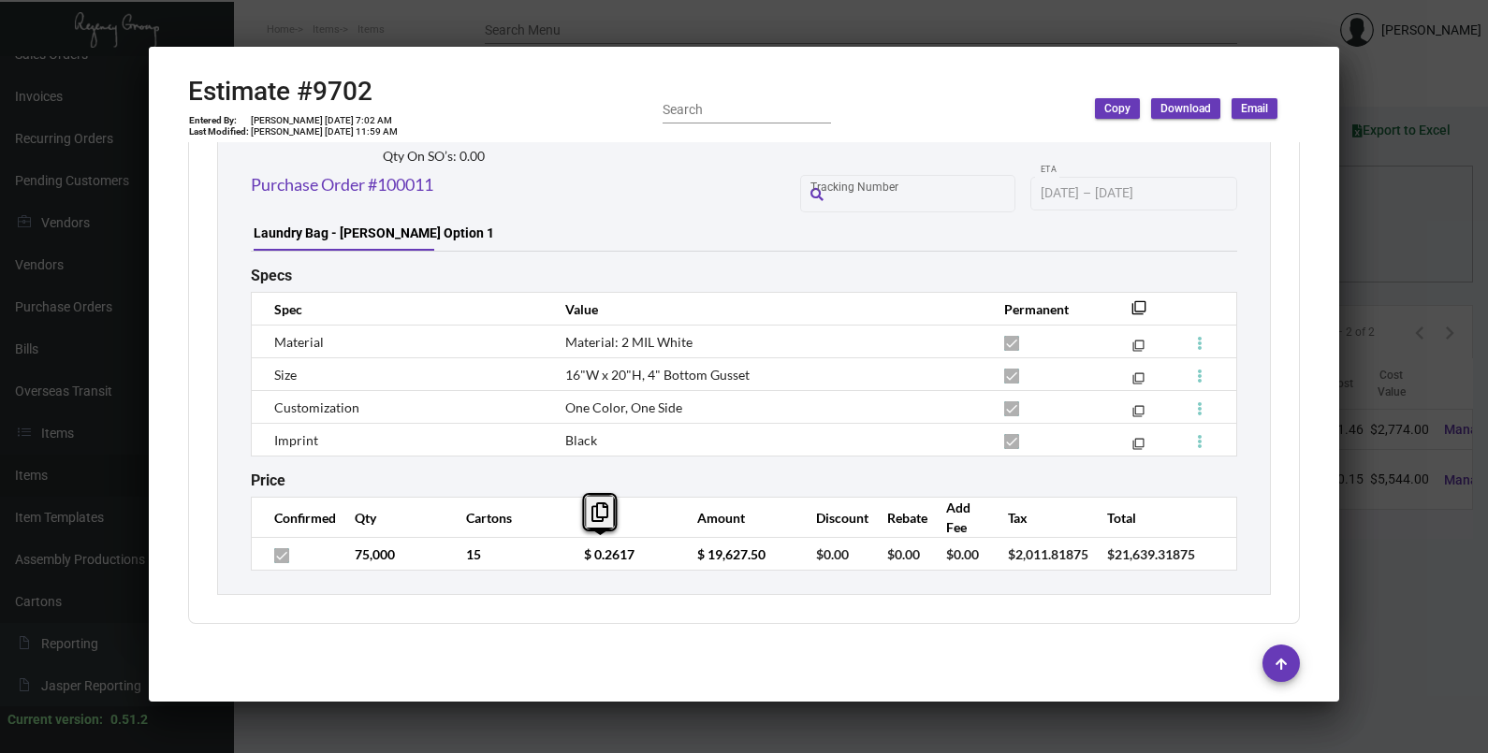
click at [567, 560] on td "$ 0.2617" at bounding box center [621, 554] width 112 height 33
